Goal: Task Accomplishment & Management: Complete application form

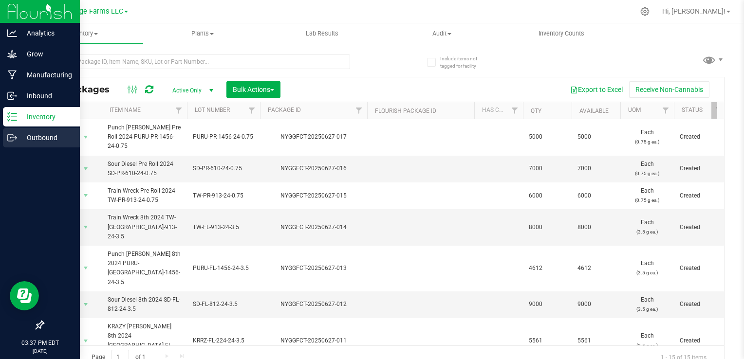
click at [36, 140] on p "Outbound" at bounding box center [46, 138] width 58 height 12
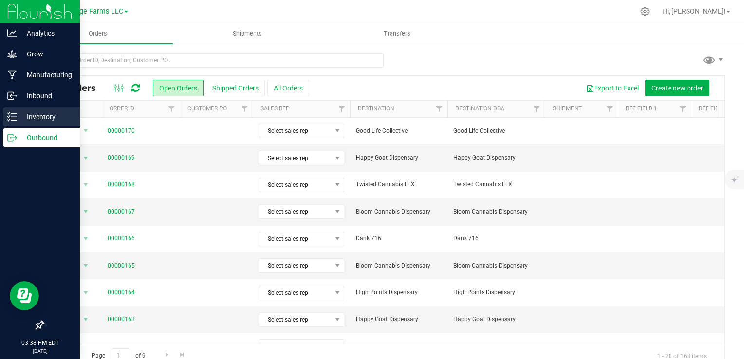
click at [25, 110] on div "Inventory" at bounding box center [41, 116] width 77 height 19
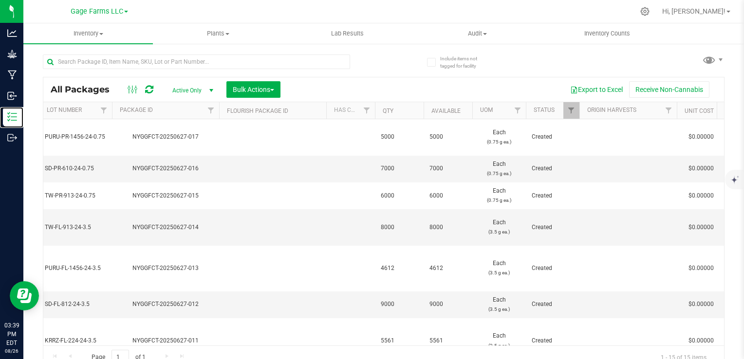
scroll to position [0, 9]
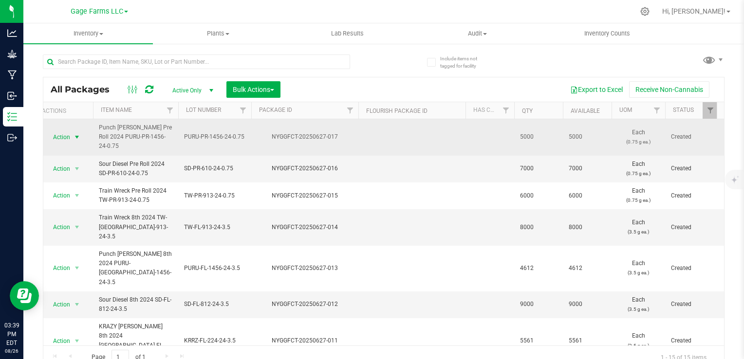
click at [63, 131] on span "Action" at bounding box center [57, 137] width 26 height 14
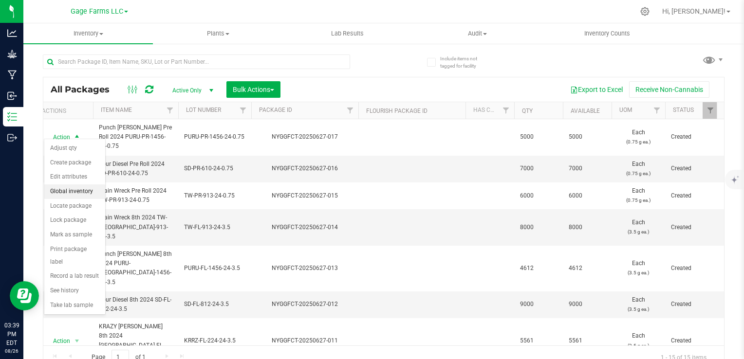
click at [64, 188] on li "Global inventory" at bounding box center [74, 191] width 61 height 15
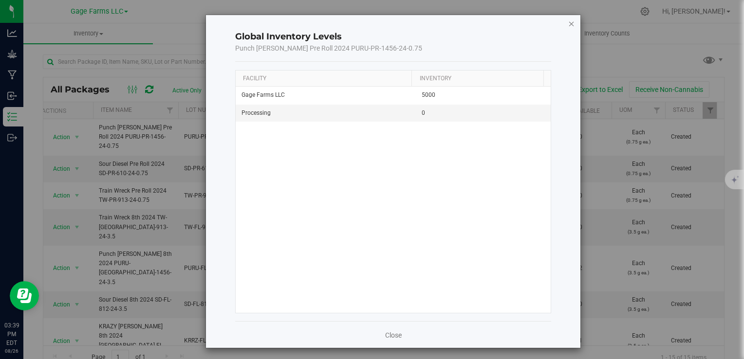
click at [568, 24] on icon "button" at bounding box center [571, 24] width 7 height 12
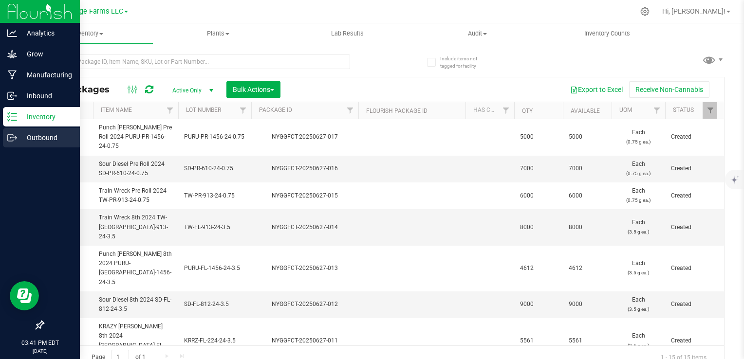
click at [12, 138] on line at bounding box center [13, 138] width 5 height 0
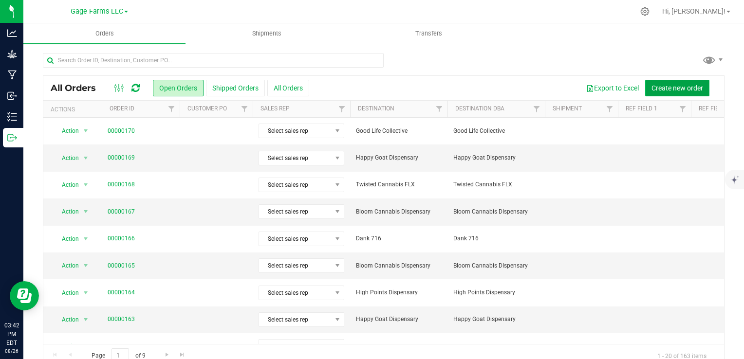
click at [689, 86] on span "Create new order" at bounding box center [677, 88] width 52 height 8
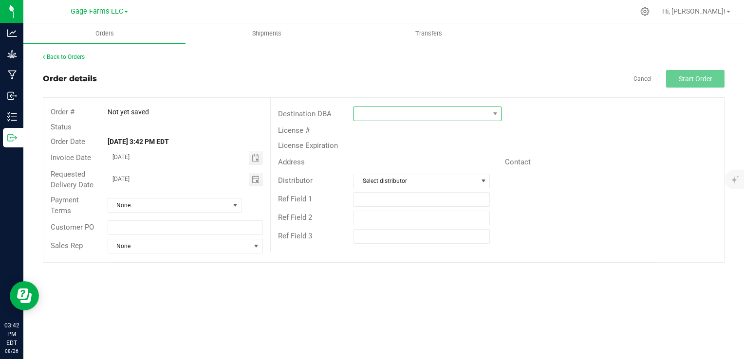
click at [469, 115] on span at bounding box center [421, 114] width 135 height 14
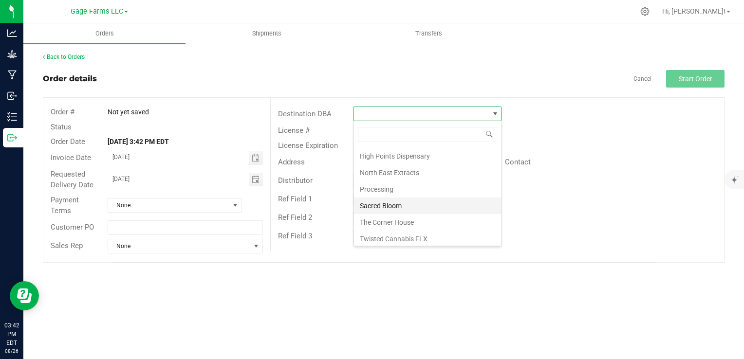
click at [409, 210] on li "Sacred Bloom" at bounding box center [427, 206] width 147 height 17
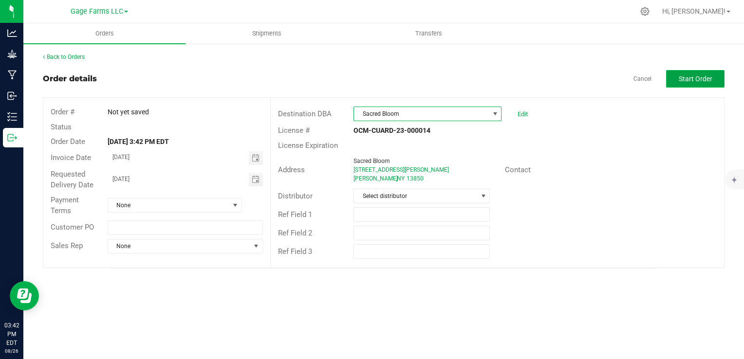
click at [699, 75] on span "Start Order" at bounding box center [696, 79] width 34 height 8
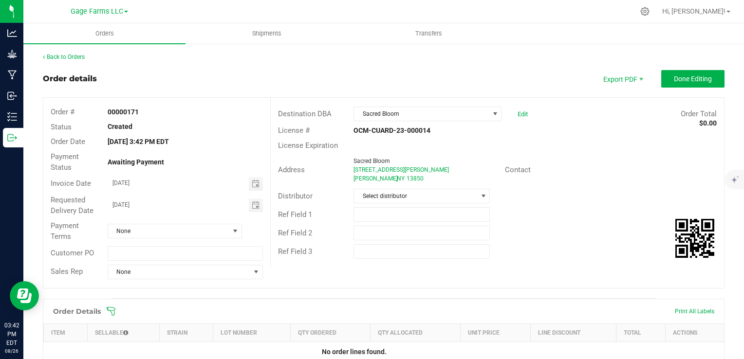
scroll to position [97, 0]
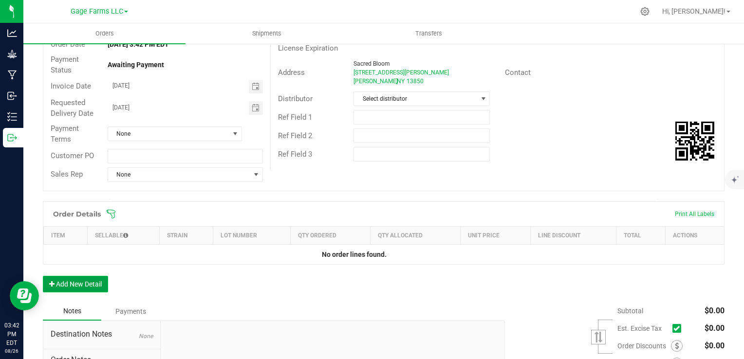
click at [82, 286] on button "Add New Detail" at bounding box center [75, 284] width 65 height 17
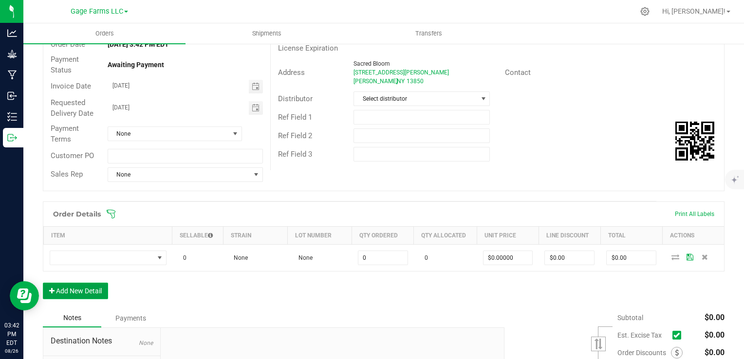
click at [80, 296] on button "Add New Detail" at bounding box center [75, 291] width 65 height 17
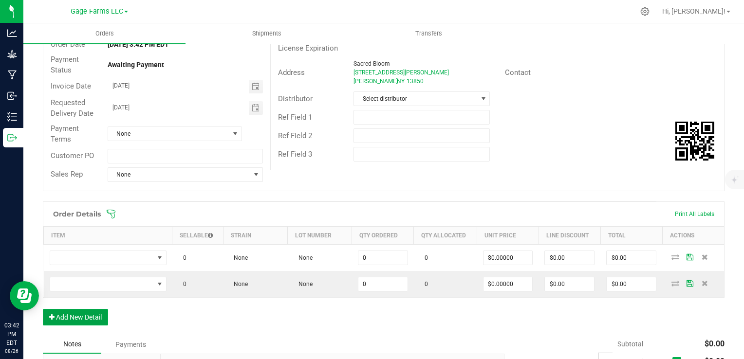
click at [76, 314] on button "Add New Detail" at bounding box center [75, 317] width 65 height 17
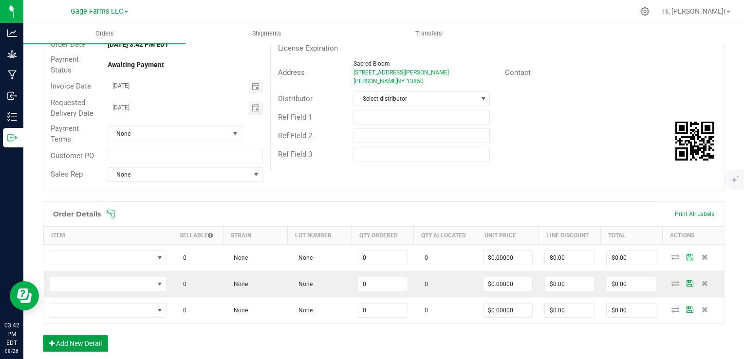
click at [74, 343] on button "Add New Detail" at bounding box center [75, 343] width 65 height 17
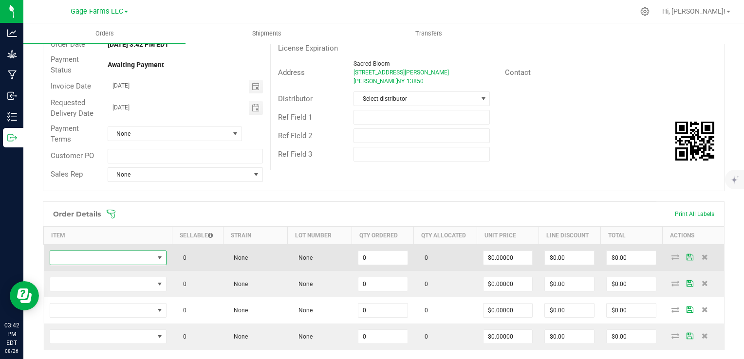
click at [93, 258] on span "NO DATA FOUND" at bounding box center [102, 258] width 104 height 14
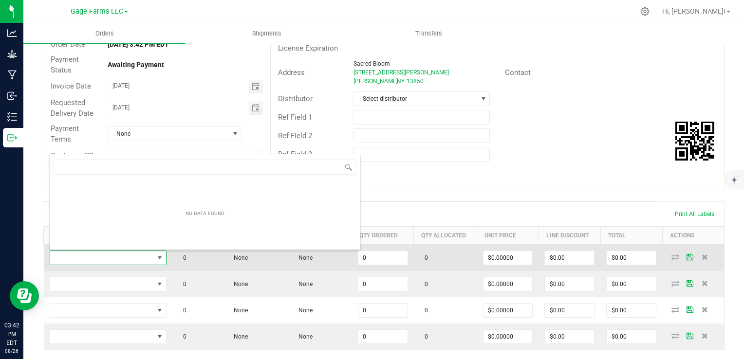
scroll to position [14, 114]
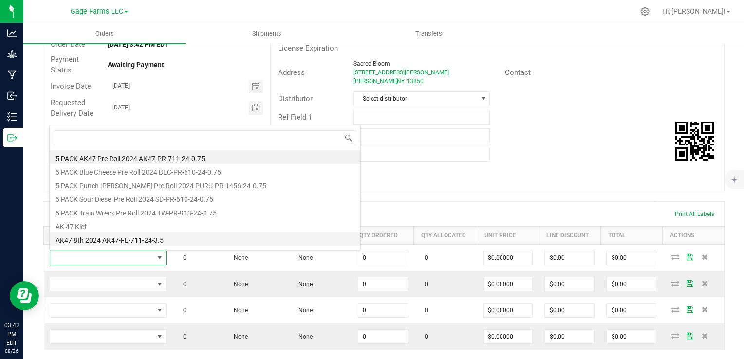
click at [103, 237] on li "AK47 8th 2024 AK47-FL-711-24-3.5" at bounding box center [205, 239] width 311 height 14
type input "0 ea"
type input "$14.00000"
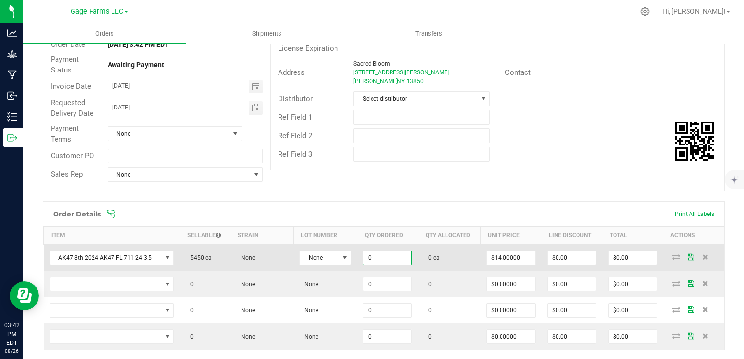
click at [382, 252] on input "0" at bounding box center [387, 258] width 48 height 14
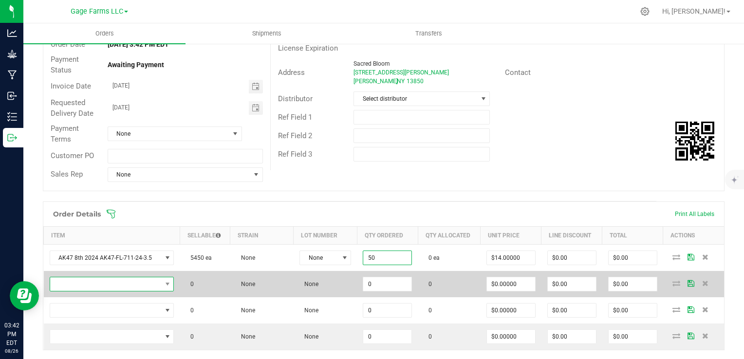
type input "50 ea"
type input "$700.00"
click at [110, 284] on span "NO DATA FOUND" at bounding box center [105, 284] width 111 height 14
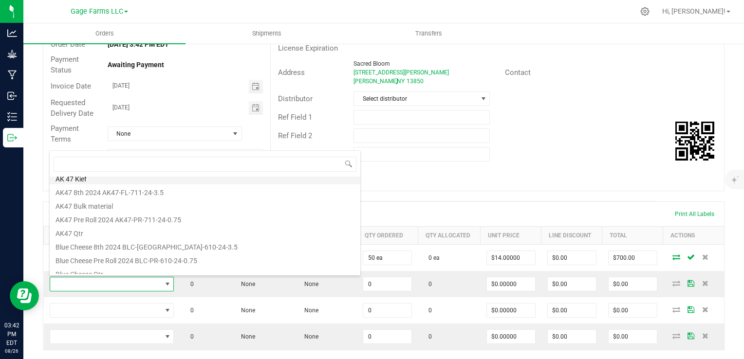
scroll to position [97, 0]
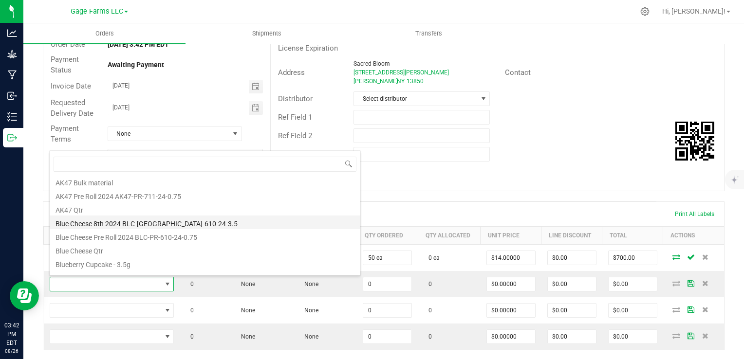
click at [109, 221] on li "Blue Cheese 8th 2024 BLC-[GEOGRAPHIC_DATA]-610-24-3.5" at bounding box center [205, 223] width 311 height 14
type input "0 ea"
type input "$14.00000"
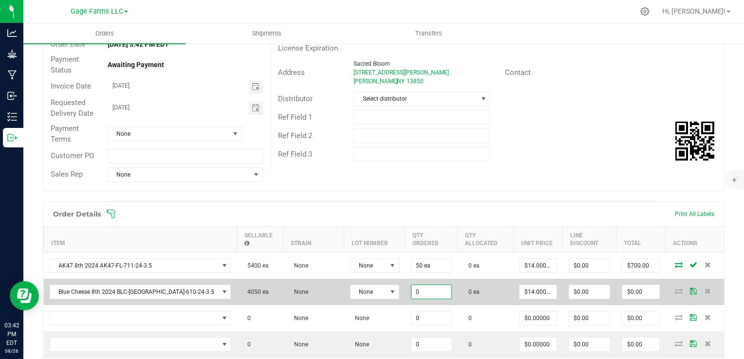
click at [411, 285] on input "0" at bounding box center [431, 292] width 40 height 14
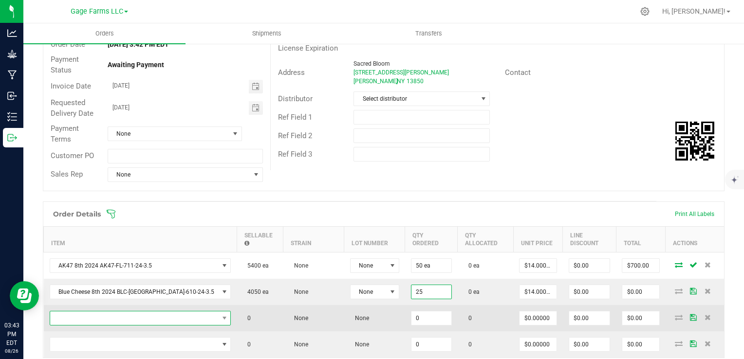
type input "25 ea"
type input "$350.00"
click at [136, 312] on span "NO DATA FOUND" at bounding box center [134, 319] width 168 height 14
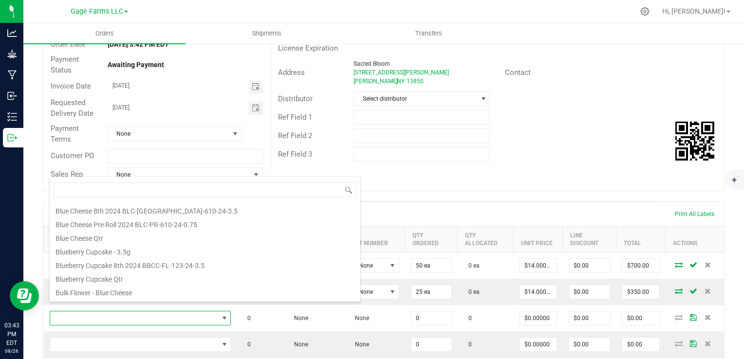
scroll to position [146, 0]
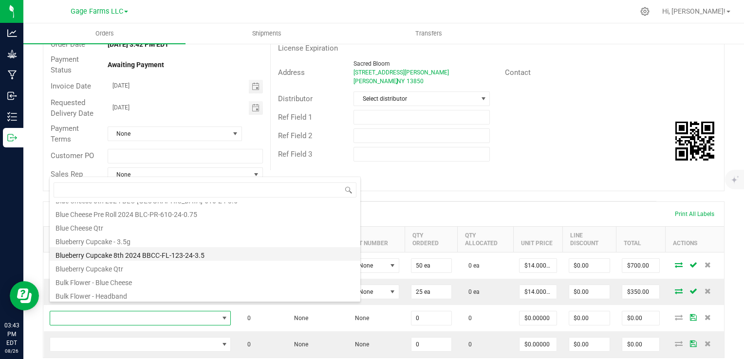
click at [136, 259] on li "Blueberry Cupcake 8th 2024 BBCC-FL-123-24-3.5" at bounding box center [205, 254] width 311 height 14
type input "0 ea"
type input "$14.00000"
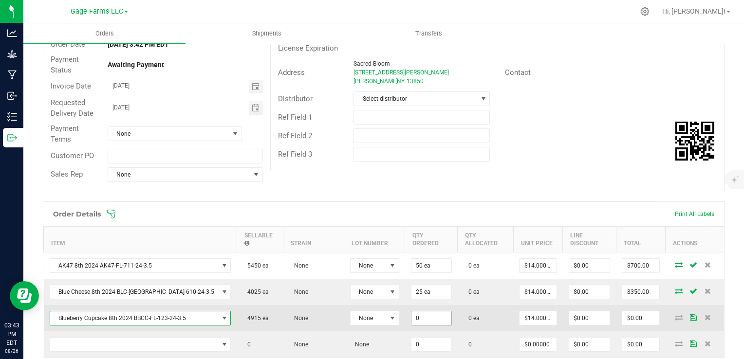
click at [411, 318] on input "0" at bounding box center [431, 319] width 40 height 14
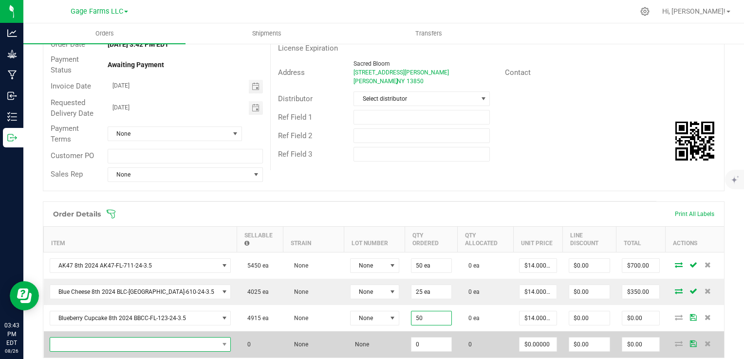
type input "50 ea"
type input "$700.00"
click at [160, 344] on span "NO DATA FOUND" at bounding box center [134, 345] width 168 height 14
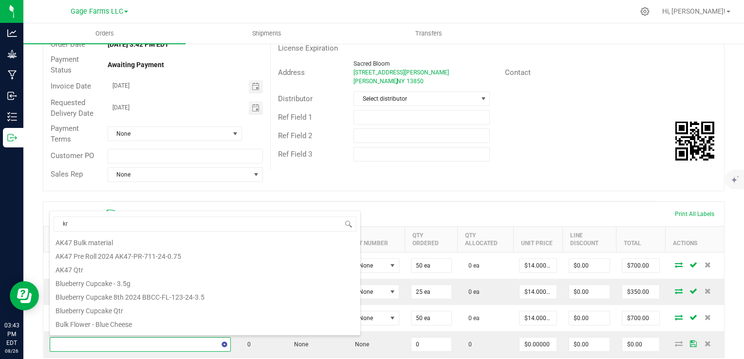
scroll to position [0, 0]
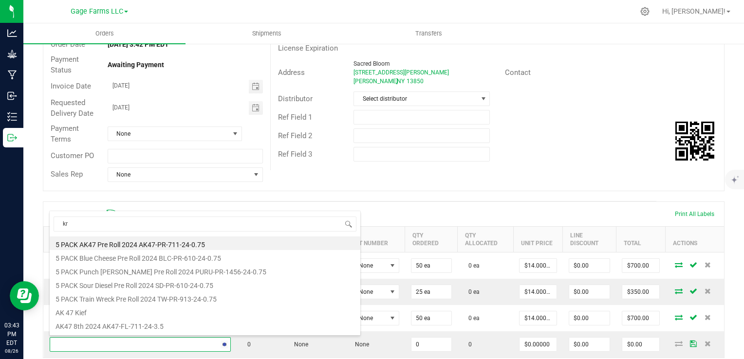
type input "kra"
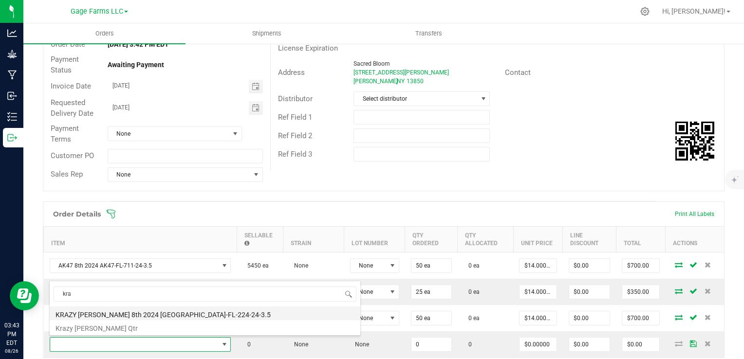
click at [153, 314] on li "KRAZY [PERSON_NAME] 8th 2024 [GEOGRAPHIC_DATA]-FL-224-24-3.5" at bounding box center [205, 314] width 311 height 14
type input "0 ea"
type input "$14.00000"
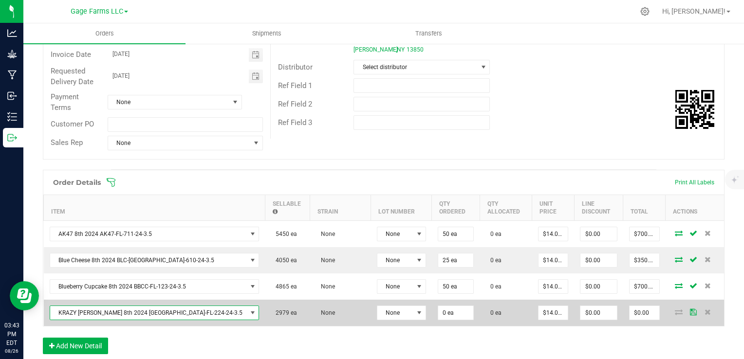
scroll to position [146, 0]
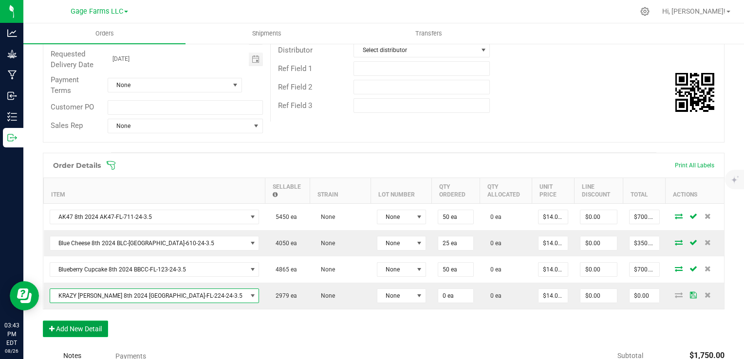
click at [74, 328] on button "Add New Detail" at bounding box center [75, 329] width 65 height 17
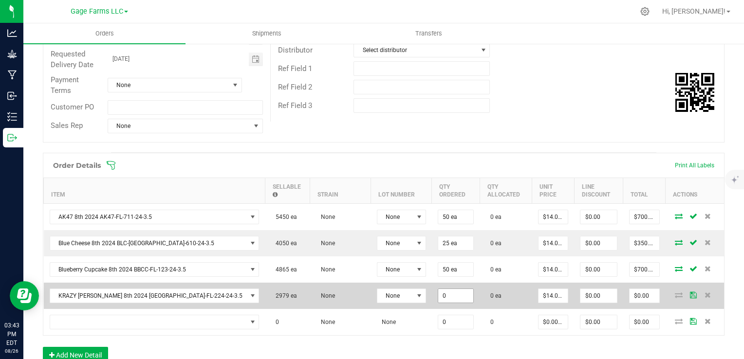
click at [438, 293] on input "0" at bounding box center [455, 296] width 35 height 14
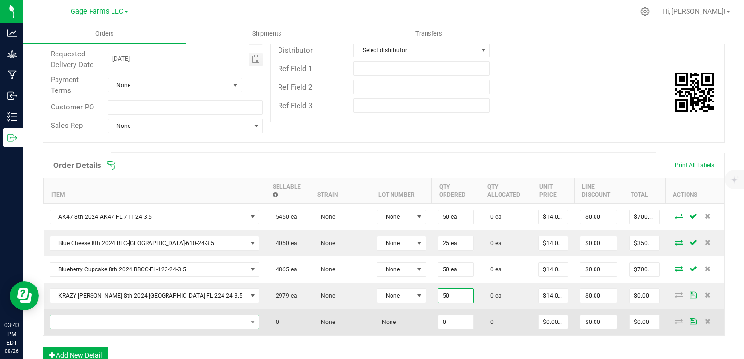
type input "50 ea"
type input "$700.00"
click at [169, 322] on span "NO DATA FOUND" at bounding box center [148, 322] width 197 height 14
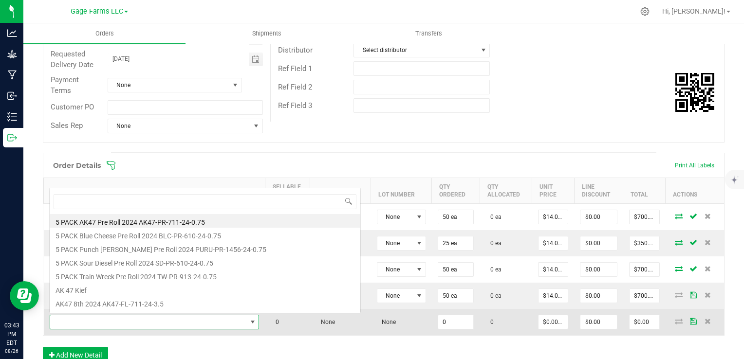
scroll to position [14, 152]
type input "puru"
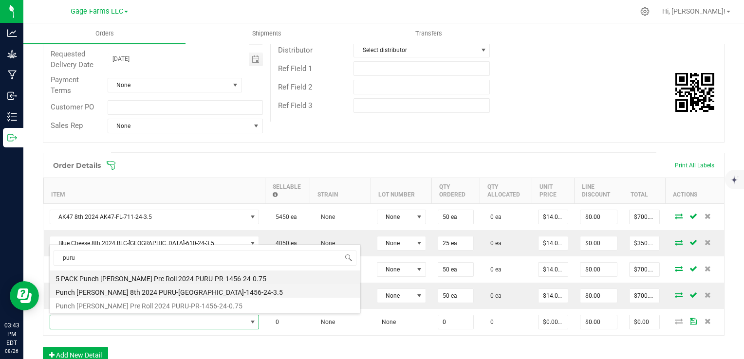
click at [165, 292] on li "Punch [PERSON_NAME] 8th 2024 PURU-[GEOGRAPHIC_DATA]-1456-24-3.5" at bounding box center [205, 291] width 311 height 14
type input "0 ea"
type input "$14.00000"
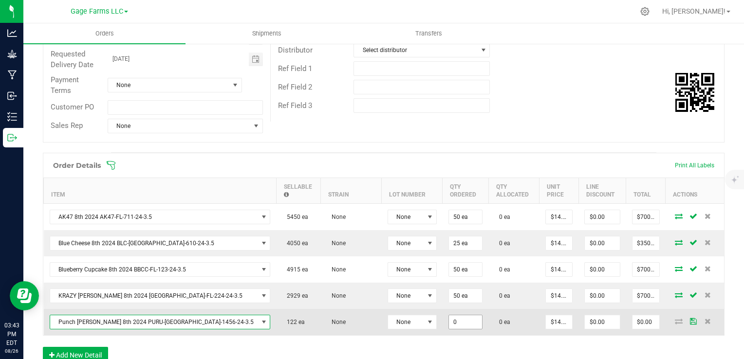
click at [449, 325] on input "0" at bounding box center [465, 322] width 33 height 14
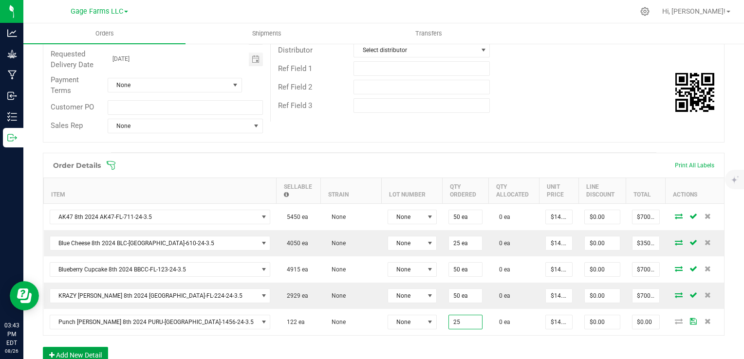
type input "25 ea"
type input "$350.00"
click at [91, 349] on button "Add New Detail" at bounding box center [75, 355] width 65 height 17
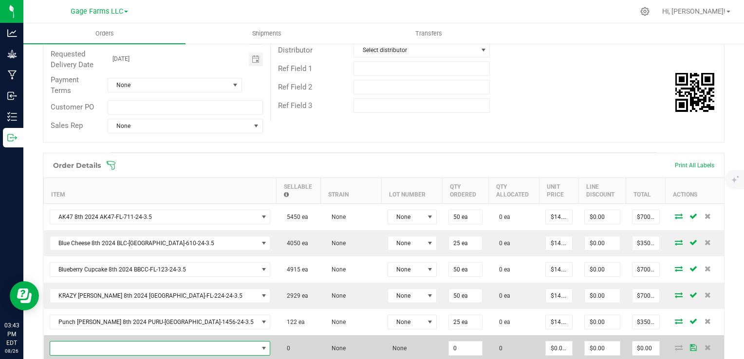
click at [90, 348] on span "NO DATA FOUND" at bounding box center [154, 349] width 208 height 14
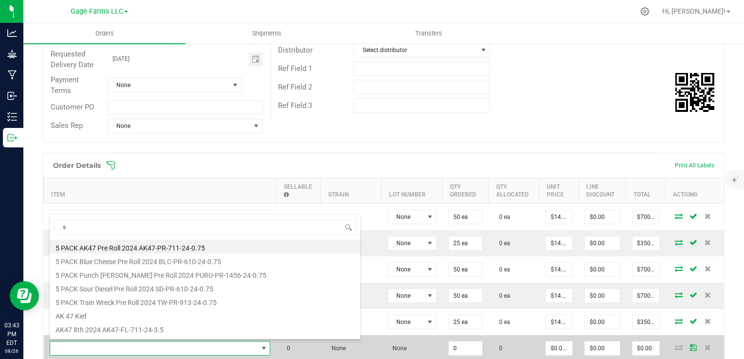
type input "sd"
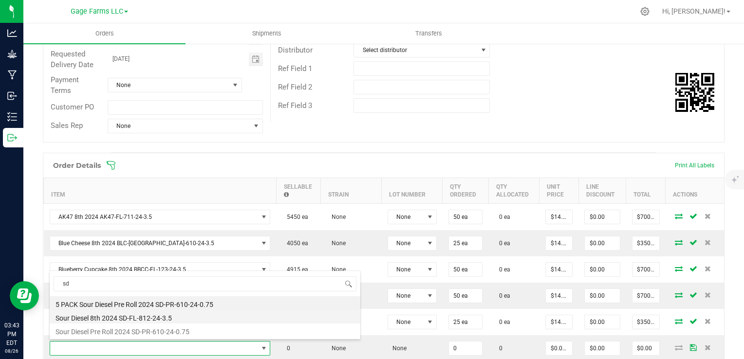
click at [95, 320] on li "Sour Diesel 8th 2024 SD-FL-812-24-3.5" at bounding box center [205, 317] width 311 height 14
type input "0 ea"
type input "$14.00000"
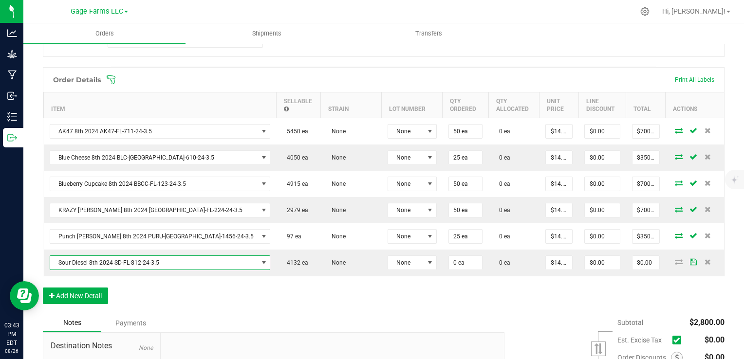
scroll to position [243, 0]
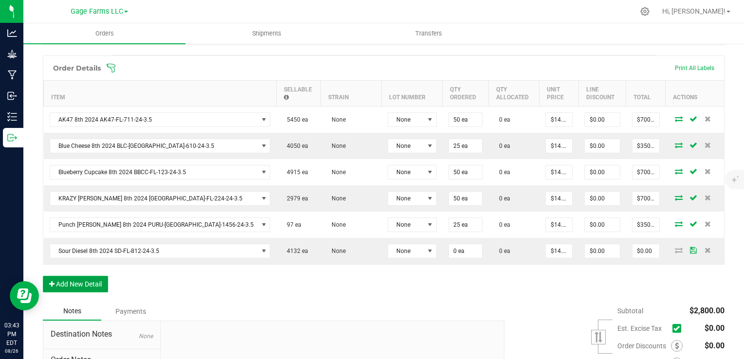
click at [92, 284] on button "Add New Detail" at bounding box center [75, 284] width 65 height 17
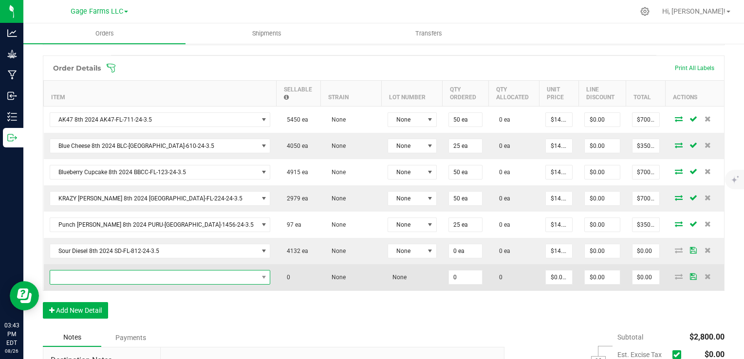
click at [93, 281] on span "NO DATA FOUND" at bounding box center [154, 278] width 208 height 14
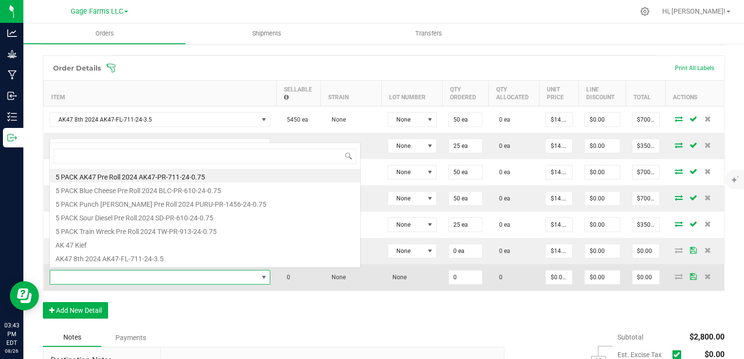
scroll to position [14, 152]
type input "tw"
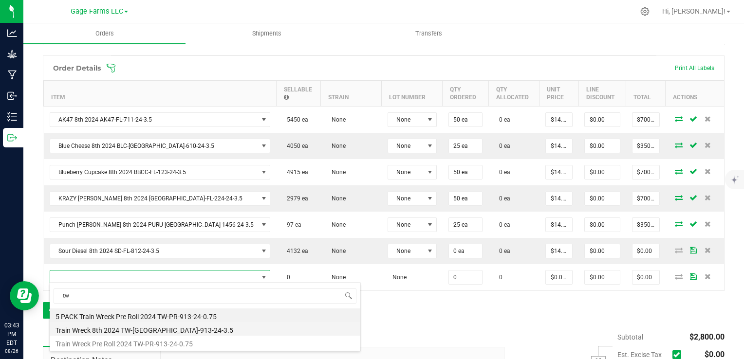
click at [95, 324] on li "Train Wreck 8th 2024 TW-[GEOGRAPHIC_DATA]-913-24-3.5" at bounding box center [205, 329] width 311 height 14
type input "0 ea"
type input "$14.00000"
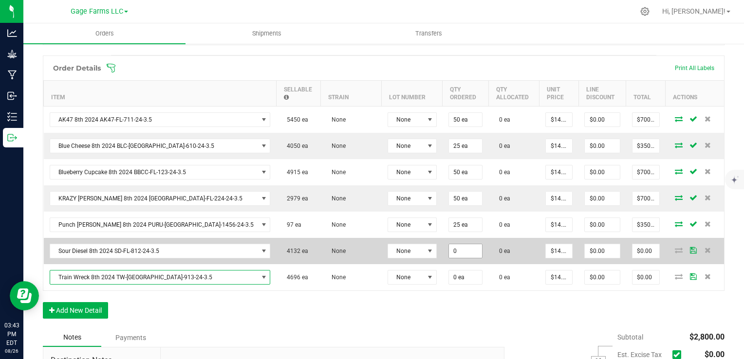
click at [449, 249] on input "0" at bounding box center [465, 251] width 33 height 14
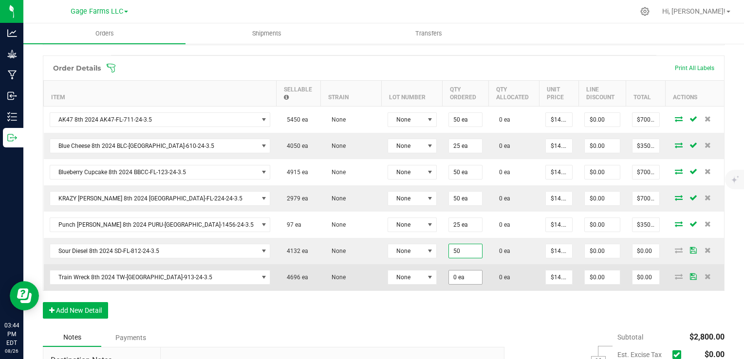
type input "50 ea"
type input "$700.00"
click at [449, 275] on input "0" at bounding box center [465, 278] width 33 height 14
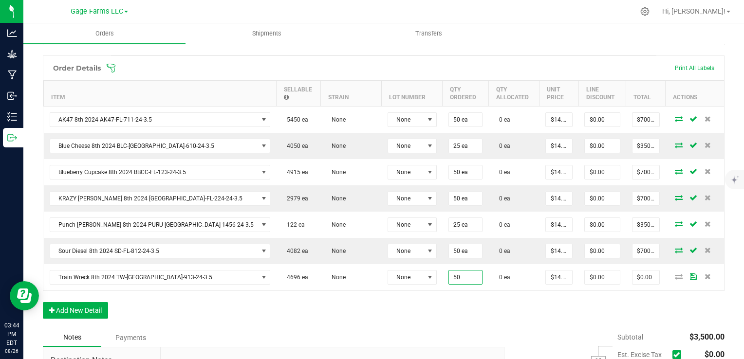
type input "50 ea"
type input "$700.00"
click at [410, 318] on div "Order Details Print All Labels Item Sellable Strain Lot Number Qty Ordered Qty …" at bounding box center [383, 191] width 681 height 273
click at [409, 318] on div "Order Details Print All Labels Item Sellable Strain Lot Number Qty Ordered Qty …" at bounding box center [383, 191] width 681 height 273
click at [105, 310] on button "Add New Detail" at bounding box center [75, 310] width 65 height 17
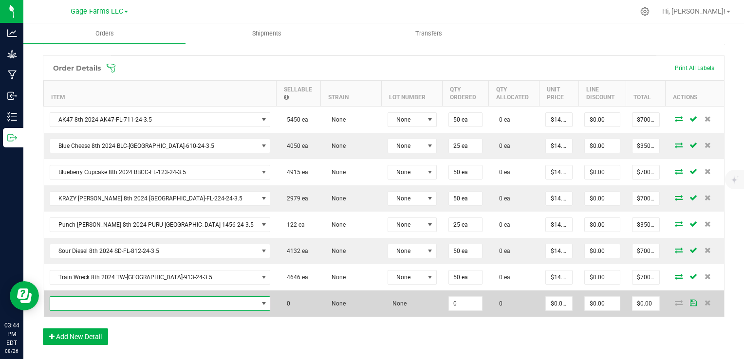
click at [106, 305] on span "NO DATA FOUND" at bounding box center [154, 304] width 208 height 14
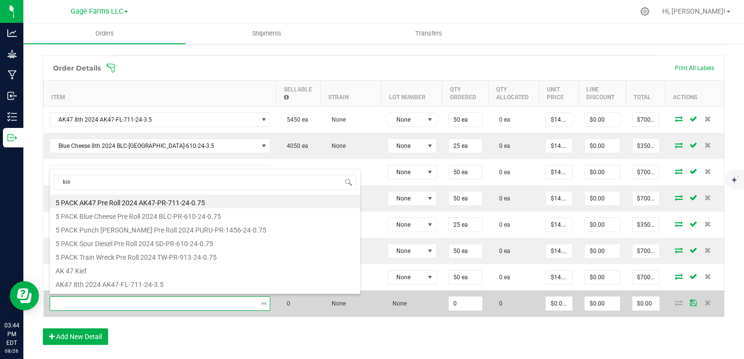
type input "kief"
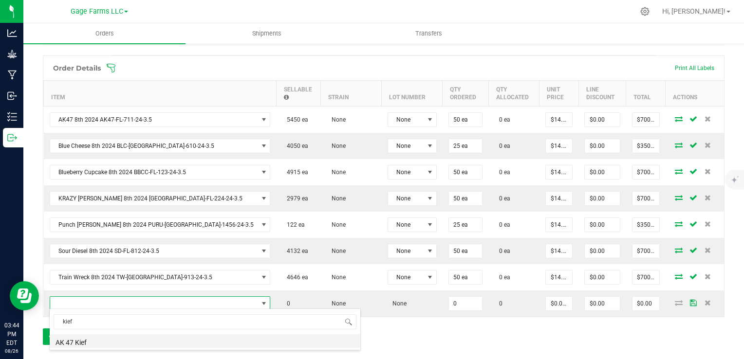
click at [102, 339] on li "AK 47 Kief" at bounding box center [205, 341] width 311 height 14
type input "0 ea"
type input "$14.00000"
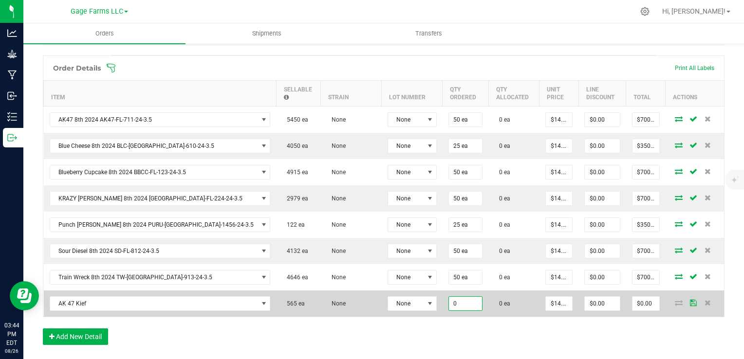
click at [449, 297] on input "0" at bounding box center [465, 304] width 33 height 14
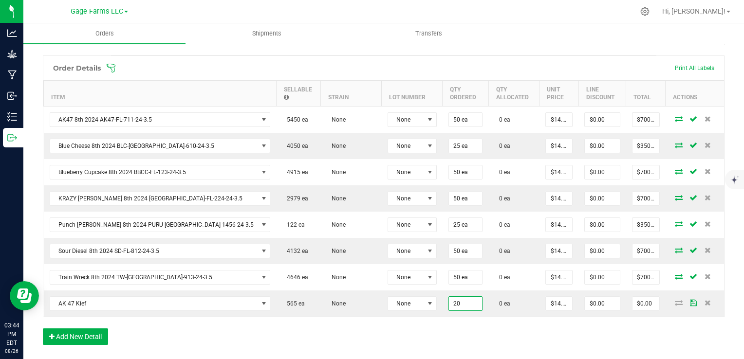
type input "20 ea"
type input "$280.00"
click at [89, 343] on div "Order Details Print All Labels Item Sellable Strain Lot Number Qty Ordered Qty …" at bounding box center [383, 204] width 681 height 299
click at [88, 342] on button "Add New Detail" at bounding box center [75, 337] width 65 height 17
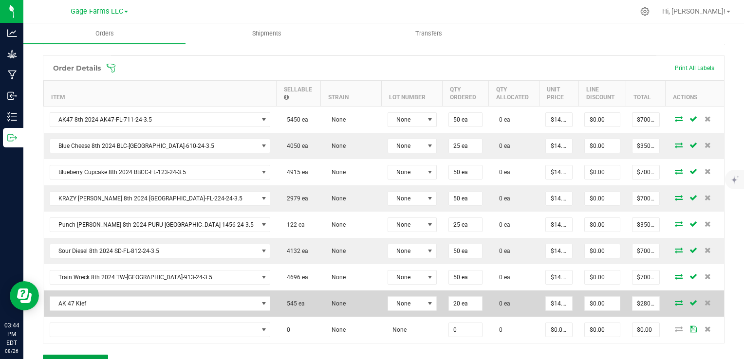
scroll to position [341, 0]
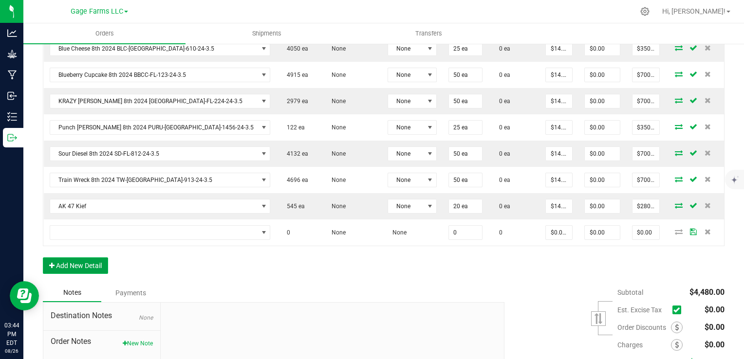
click at [96, 260] on button "Add New Detail" at bounding box center [75, 265] width 65 height 17
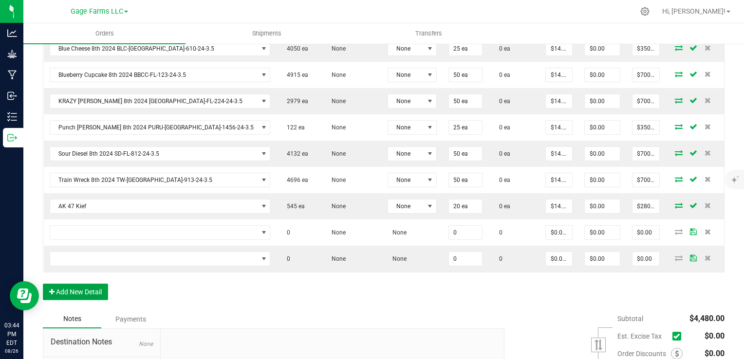
click at [97, 297] on button "Add New Detail" at bounding box center [75, 292] width 65 height 17
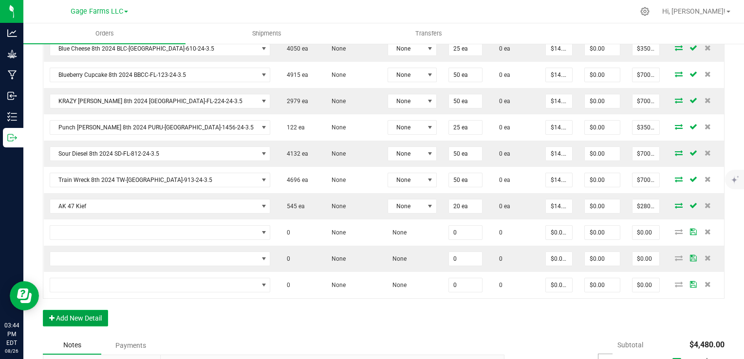
click at [95, 316] on button "Add New Detail" at bounding box center [75, 318] width 65 height 17
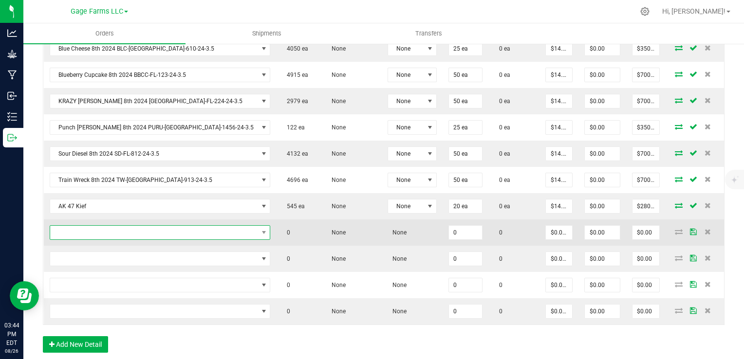
click at [105, 228] on span "NO DATA FOUND" at bounding box center [154, 233] width 208 height 14
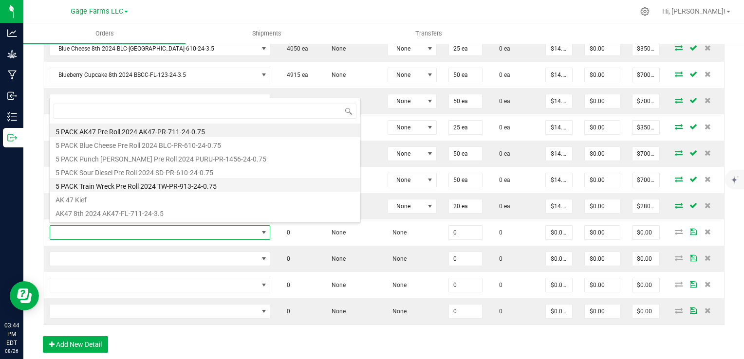
scroll to position [49, 0]
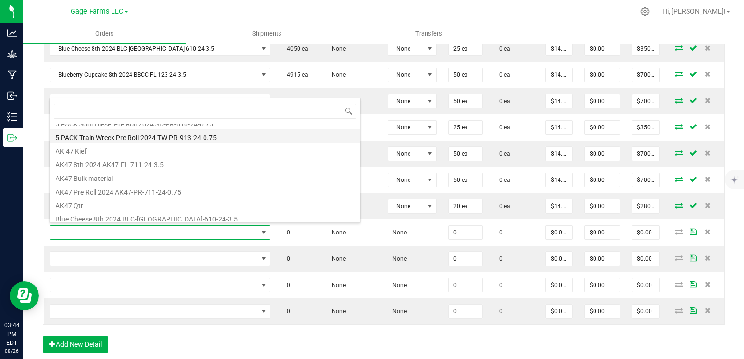
click at [109, 189] on li "AK47 Pre Roll 2024 AK47-PR-711-24-0.75" at bounding box center [205, 191] width 311 height 14
type input "0 ea"
type input "$5.00000"
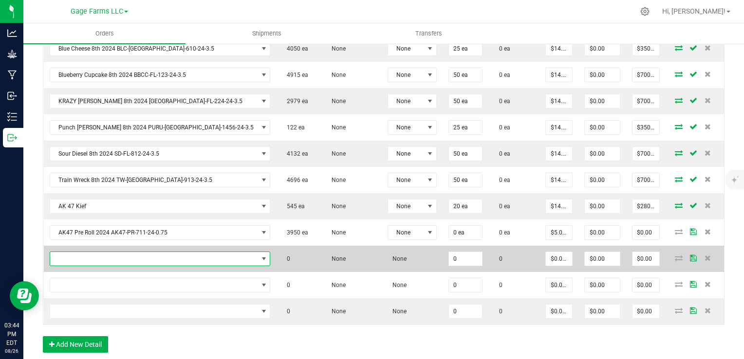
click at [99, 256] on span "NO DATA FOUND" at bounding box center [154, 259] width 208 height 14
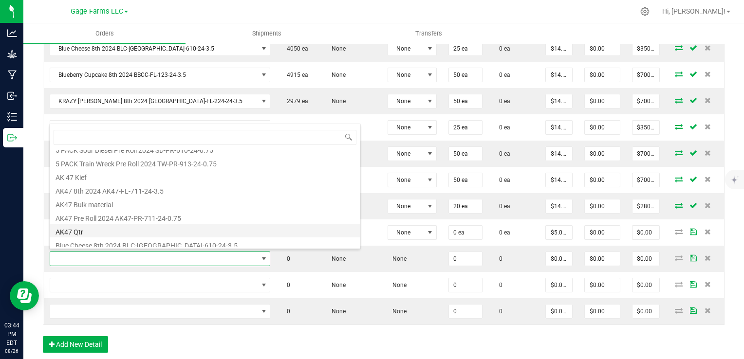
scroll to position [97, 0]
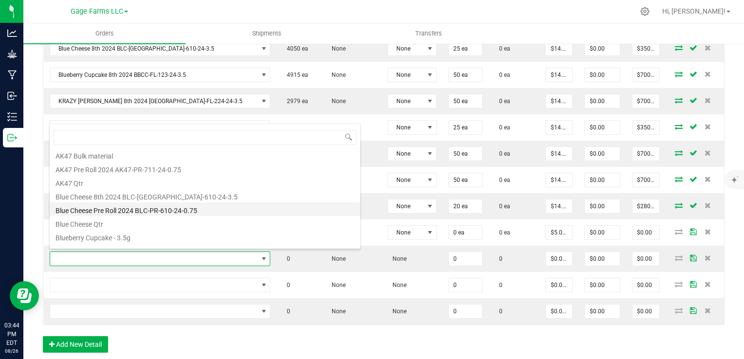
click at [96, 210] on li "Blue Cheese Pre Roll 2024 BLC-PR-610-24-0.75" at bounding box center [205, 209] width 311 height 14
type input "0 ea"
type input "$5.00000"
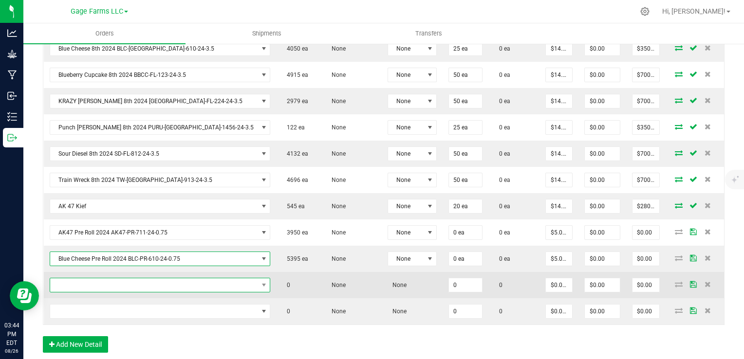
click at [86, 289] on span "NO DATA FOUND" at bounding box center [160, 285] width 221 height 15
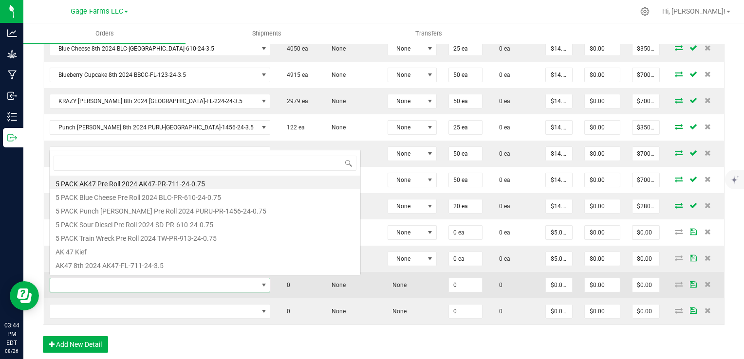
scroll to position [14, 152]
type input "pur"
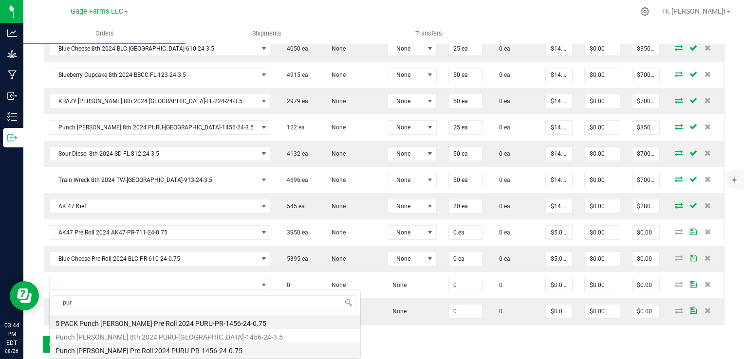
click at [84, 349] on li "Punch [PERSON_NAME] Pre Roll 2024 PURU-PR-1456-24-0.75" at bounding box center [205, 350] width 311 height 14
type input "0 ea"
type input "$5.00000"
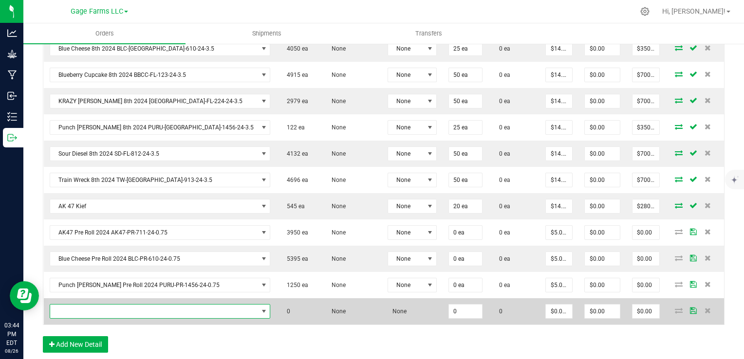
click at [84, 311] on span "NO DATA FOUND" at bounding box center [154, 312] width 208 height 14
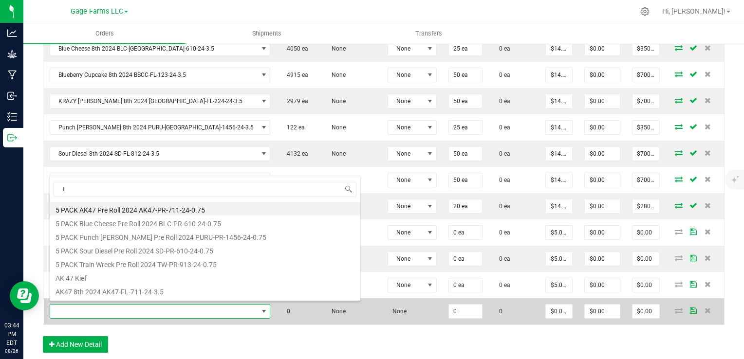
scroll to position [14, 155]
type input "tra"
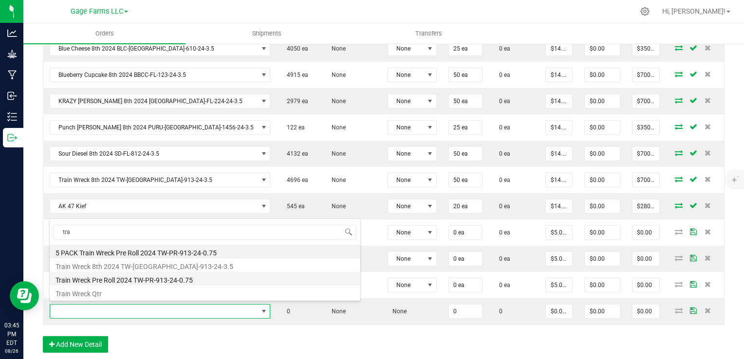
click at [110, 279] on li "Train Wreck Pre Roll 2024 TW-PR-913-24-0.75" at bounding box center [205, 279] width 311 height 14
type input "0 ea"
type input "$5.00000"
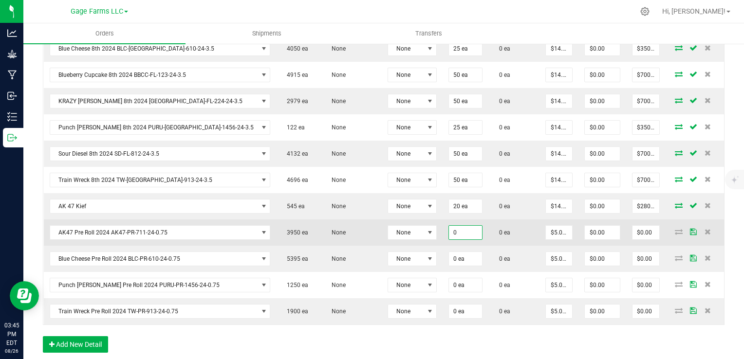
click at [449, 229] on input "0" at bounding box center [465, 233] width 33 height 14
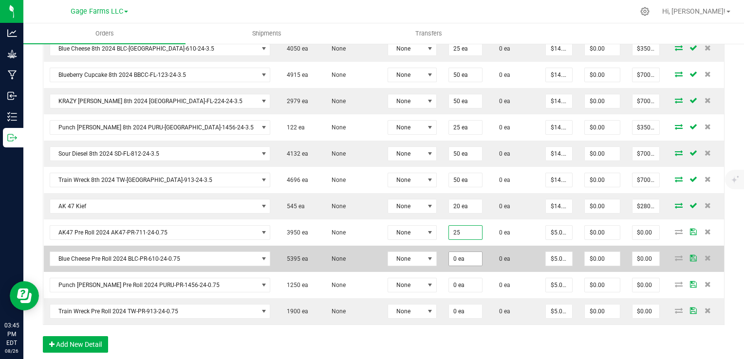
type input "25 ea"
type input "$125.00"
click at [449, 253] on input "0" at bounding box center [465, 259] width 33 height 14
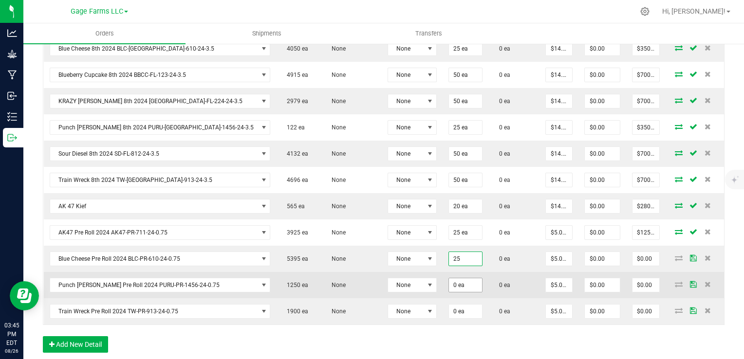
type input "25 ea"
type input "$125.00"
click at [449, 281] on input "0" at bounding box center [465, 285] width 33 height 14
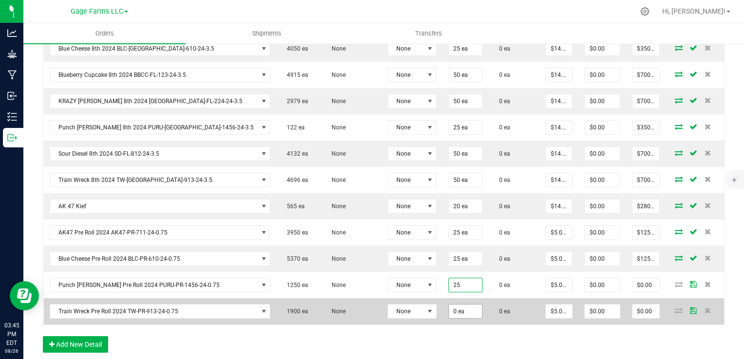
type input "25 ea"
type input "$125.00"
click at [449, 311] on input "0" at bounding box center [465, 312] width 33 height 14
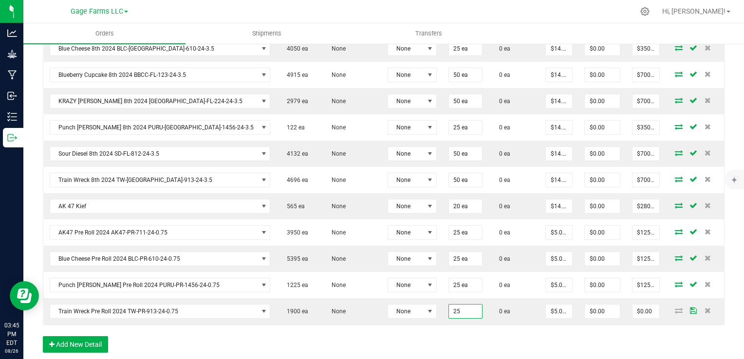
type input "25 ea"
type input "$125.00"
click at [394, 344] on div "Order Details Print All Labels Item Sellable Strain Lot Number Qty Ordered Qty …" at bounding box center [383, 160] width 681 height 404
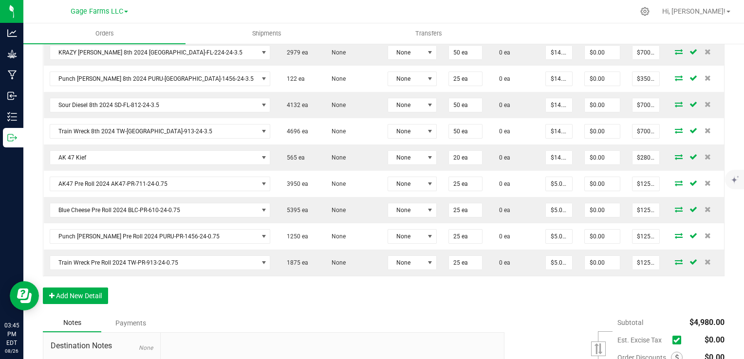
click at [428, 309] on div "Order Details Print All Labels Item Sellable Strain Lot Number Qty Ordered Qty …" at bounding box center [383, 111] width 681 height 404
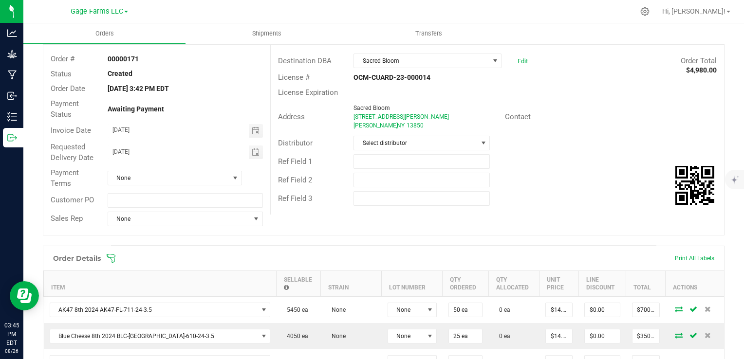
scroll to position [0, 0]
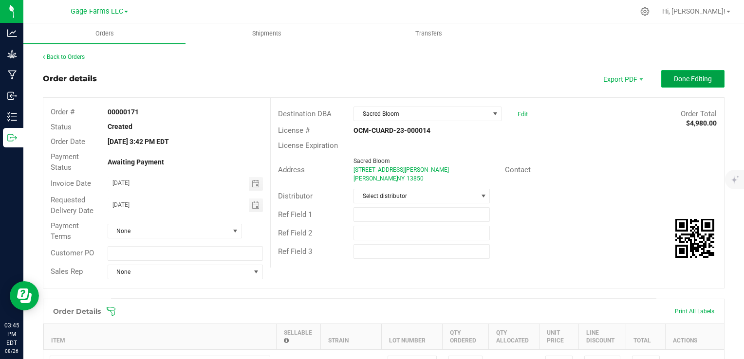
click at [689, 79] on span "Done Editing" at bounding box center [693, 79] width 38 height 8
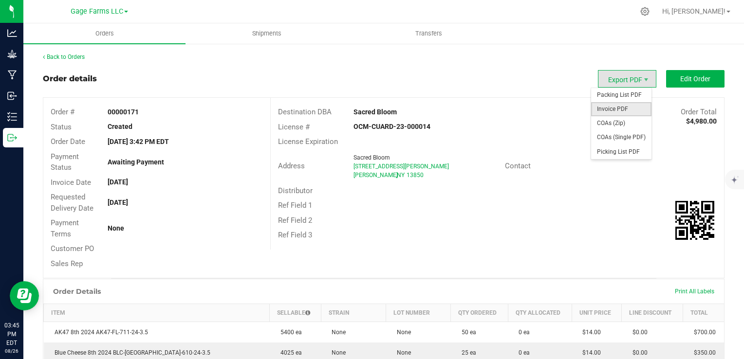
click at [615, 113] on span "Invoice PDF" at bounding box center [621, 109] width 60 height 14
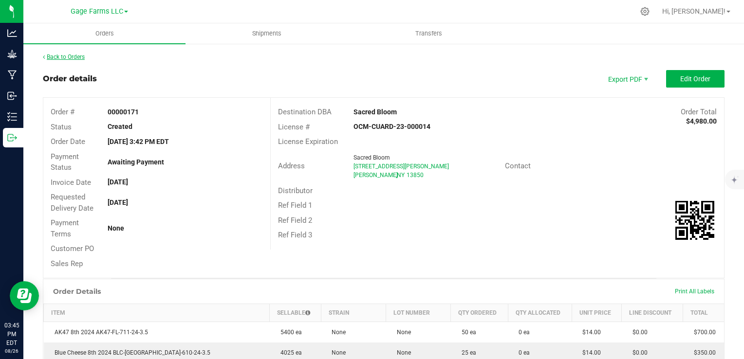
click at [57, 59] on link "Back to Orders" at bounding box center [64, 57] width 42 height 7
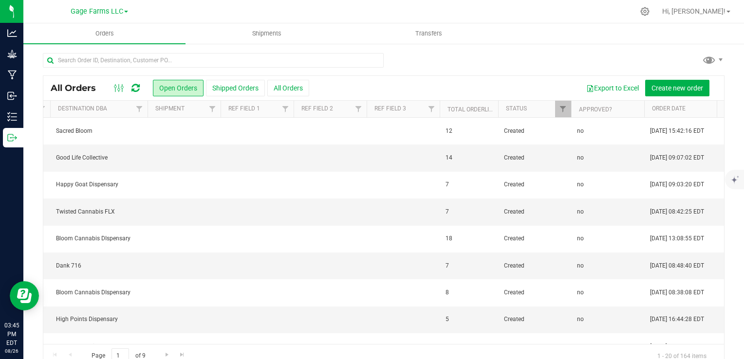
scroll to position [0, 490]
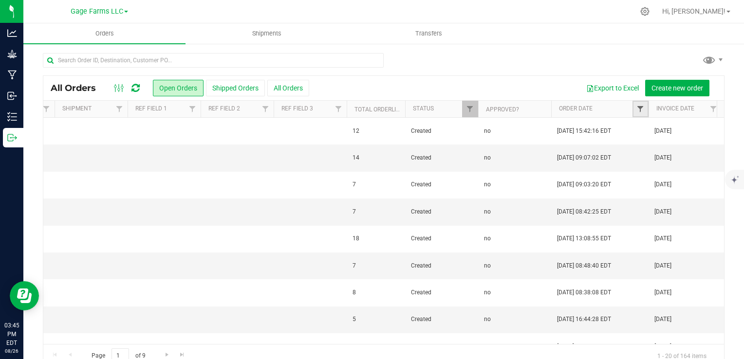
click at [638, 108] on span "Filter" at bounding box center [640, 109] width 8 height 8
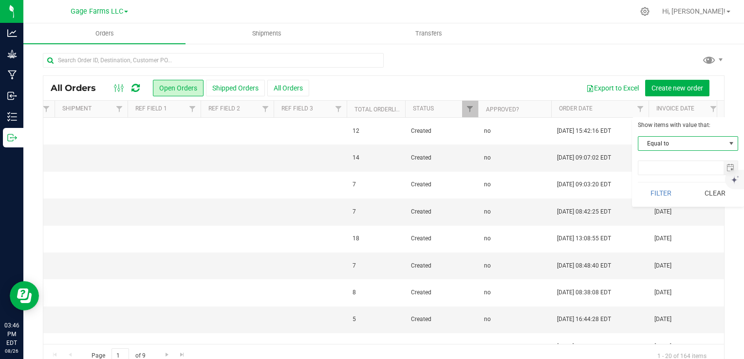
click at [653, 141] on span "Equal to" at bounding box center [681, 144] width 87 height 14
click at [656, 172] on li "Is after" at bounding box center [687, 174] width 99 height 15
click at [656, 172] on input "text" at bounding box center [680, 168] width 85 height 14
click at [729, 169] on span "select" at bounding box center [730, 168] width 8 height 8
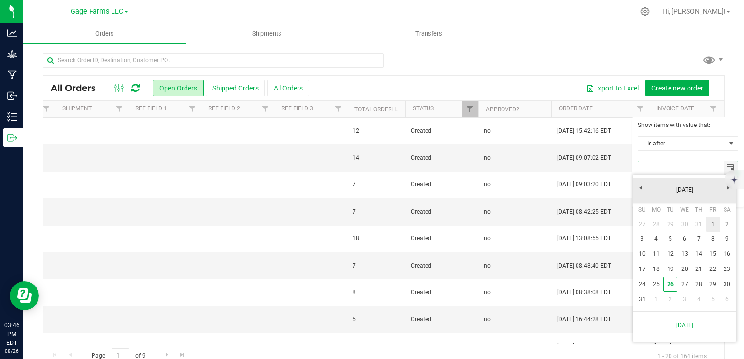
click at [709, 222] on link "1" at bounding box center [713, 224] width 14 height 15
type input "[DATE]"
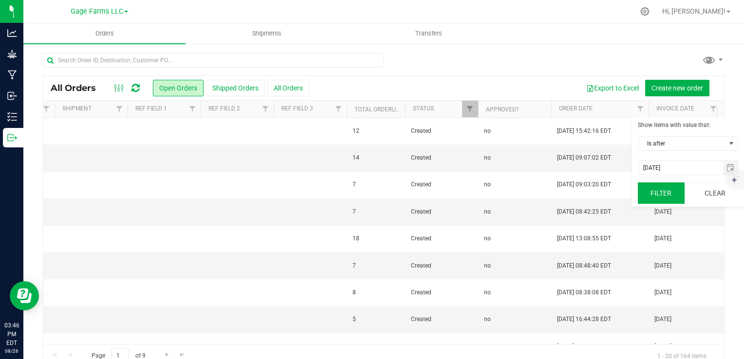
click at [664, 192] on button "Filter" at bounding box center [661, 193] width 47 height 21
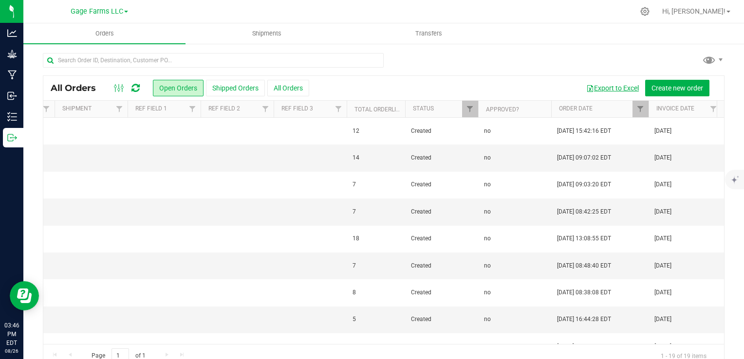
click at [615, 89] on button "Export to Excel" at bounding box center [612, 88] width 65 height 17
click at [329, 83] on div "Export to Excel Create new order" at bounding box center [512, 88] width 407 height 17
click at [641, 110] on span "Filter" at bounding box center [640, 109] width 8 height 8
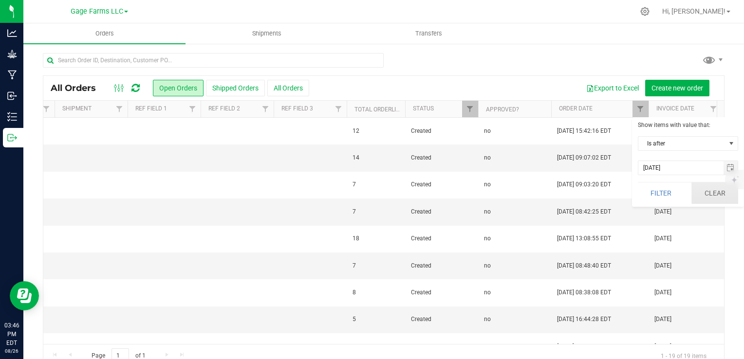
click at [705, 194] on button "Clear" at bounding box center [714, 193] width 47 height 21
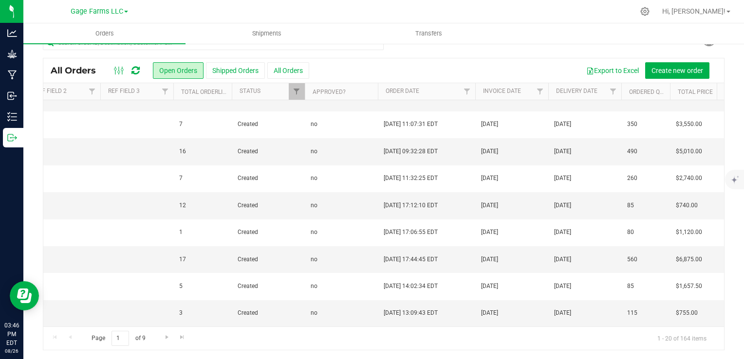
scroll to position [0, 668]
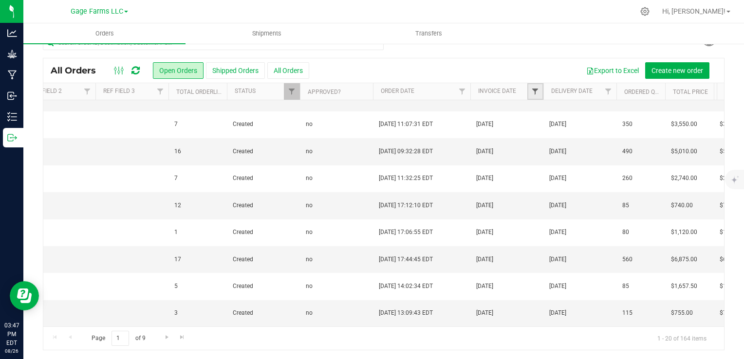
click at [537, 88] on span "Filter" at bounding box center [535, 92] width 8 height 8
click at [613, 179] on button "Clear" at bounding box center [609, 175] width 47 height 21
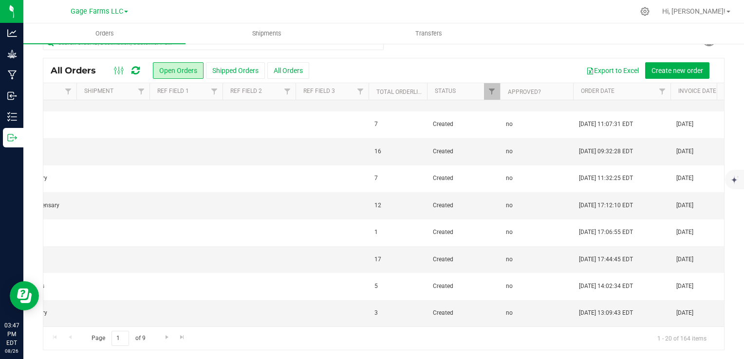
scroll to position [0, 530]
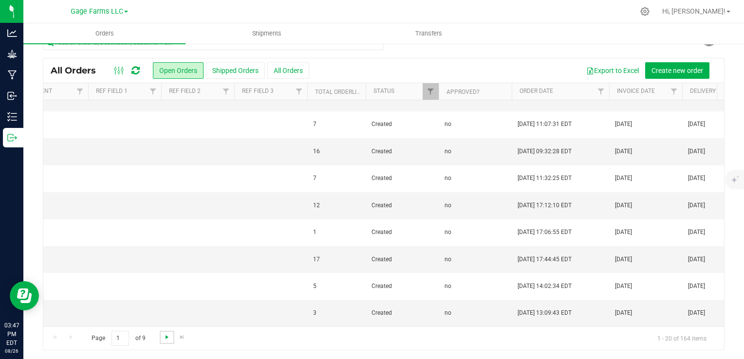
click at [165, 334] on span "Go to the next page" at bounding box center [167, 337] width 8 height 8
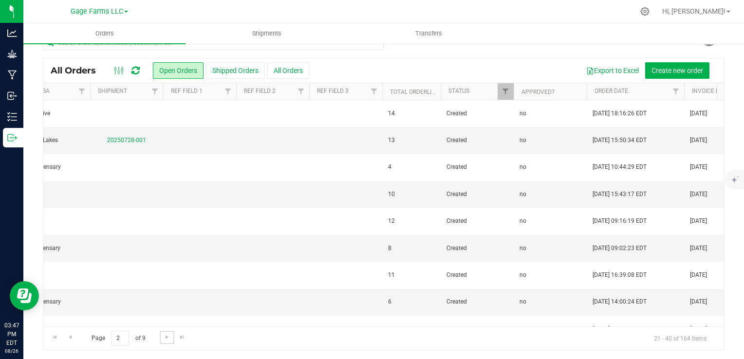
scroll to position [0, 0]
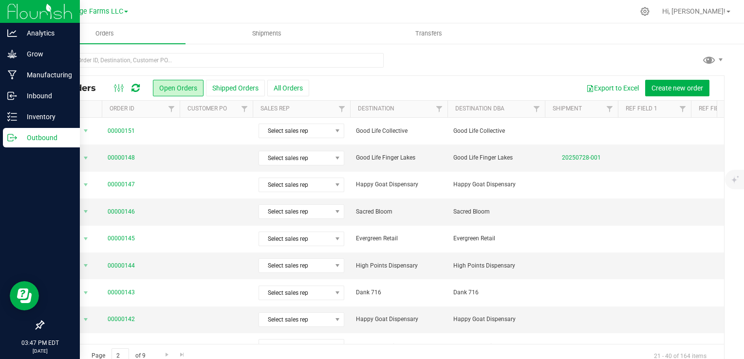
click at [11, 139] on icon at bounding box center [12, 138] width 10 height 10
click at [41, 138] on p "Outbound" at bounding box center [46, 138] width 58 height 12
click at [18, 54] on p "Grow" at bounding box center [46, 54] width 58 height 12
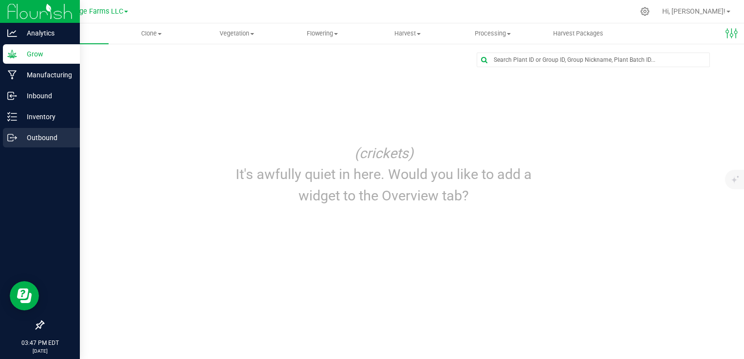
click at [21, 141] on p "Outbound" at bounding box center [46, 138] width 58 height 12
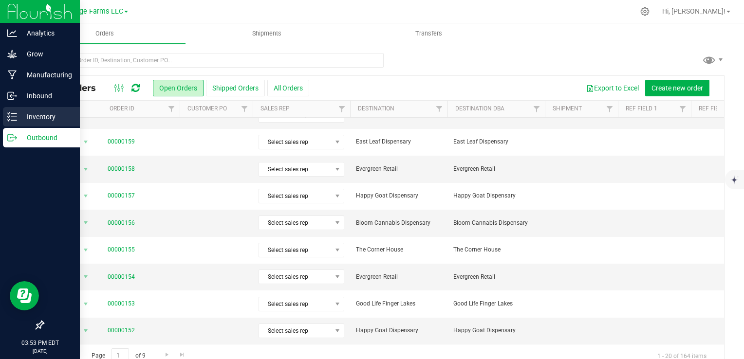
click at [14, 116] on icon at bounding box center [12, 117] width 10 height 10
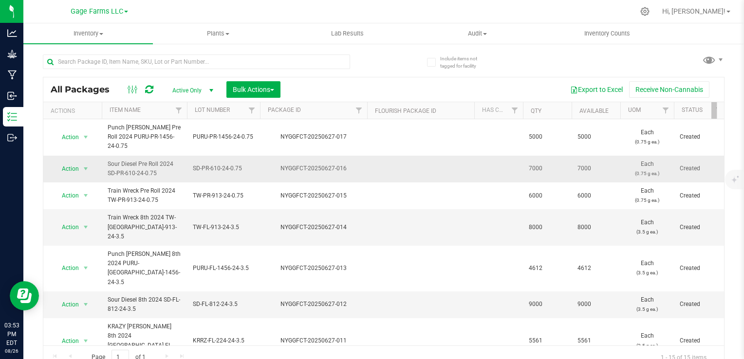
drag, startPoint x: 109, startPoint y: 153, endPoint x: 169, endPoint y: 161, distance: 60.8
click at [169, 161] on span "Sour Diesel Pre Roll 2024 SD-PR-610-24-0.75" at bounding box center [144, 169] width 73 height 18
drag, startPoint x: 169, startPoint y: 161, endPoint x: 117, endPoint y: 157, distance: 52.2
click at [117, 160] on span "Sour Diesel Pre Roll 2024 SD-PR-610-24-0.75" at bounding box center [144, 169] width 73 height 18
click at [113, 160] on span "Sour Diesel Pre Roll 2024 SD-PR-610-24-0.75" at bounding box center [144, 169] width 73 height 18
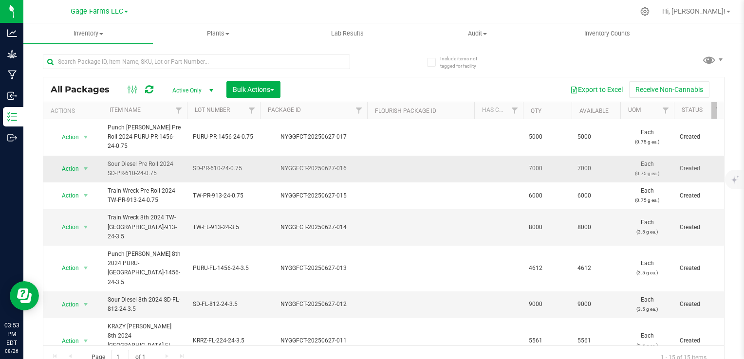
drag, startPoint x: 107, startPoint y: 155, endPoint x: 174, endPoint y: 163, distance: 67.7
click at [174, 163] on td "Sour Diesel Pre Roll 2024 SD-PR-610-24-0.75" at bounding box center [144, 169] width 85 height 27
copy span "Sour Diesel Pre Roll 2024 SD-PR-610-24-0.75"
